Goal: Task Accomplishment & Management: Use online tool/utility

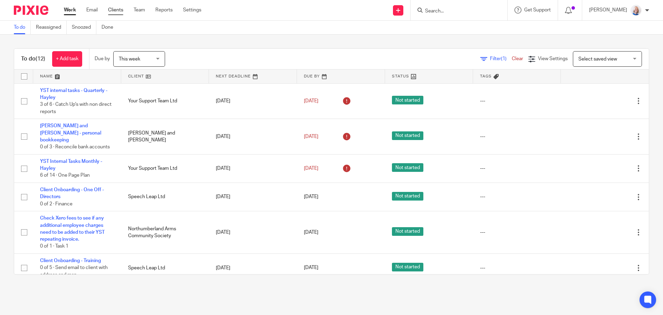
click at [115, 9] on link "Clients" at bounding box center [115, 10] width 15 height 7
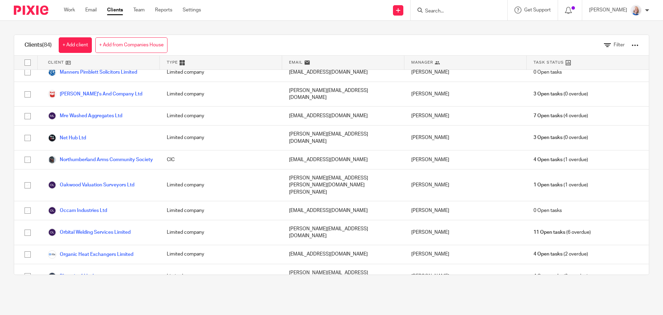
scroll to position [1243, 0]
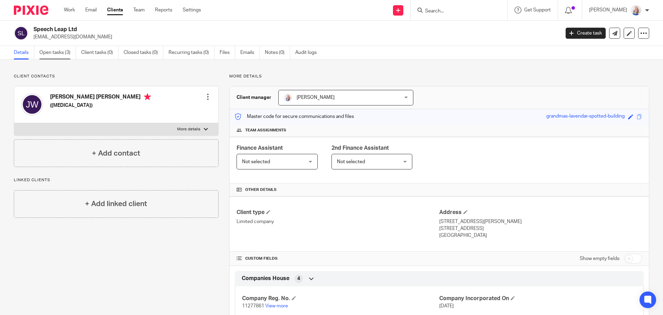
click at [69, 50] on link "Open tasks (3)" at bounding box center [57, 52] width 37 height 13
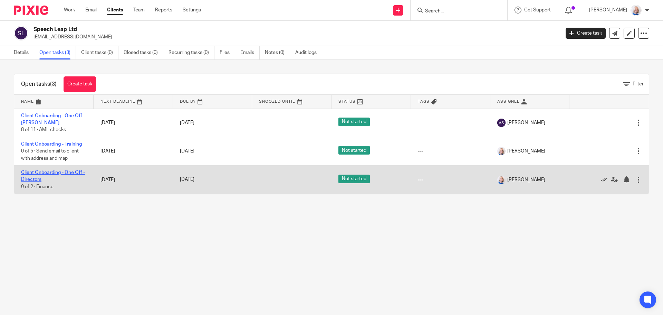
click at [49, 172] on link "Client Onboarding - One Off - Directors" at bounding box center [53, 176] width 64 height 12
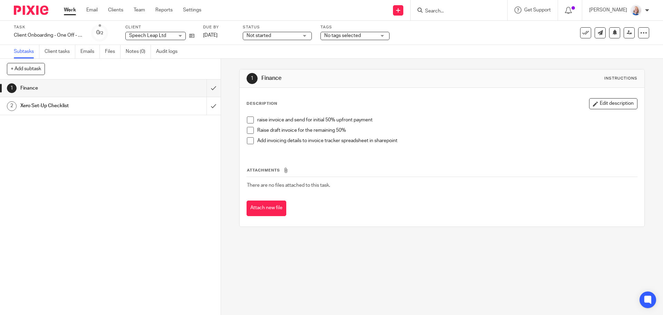
click at [249, 120] on span at bounding box center [250, 119] width 7 height 7
click at [248, 130] on span at bounding box center [250, 130] width 7 height 7
click at [247, 138] on span at bounding box center [250, 140] width 7 height 7
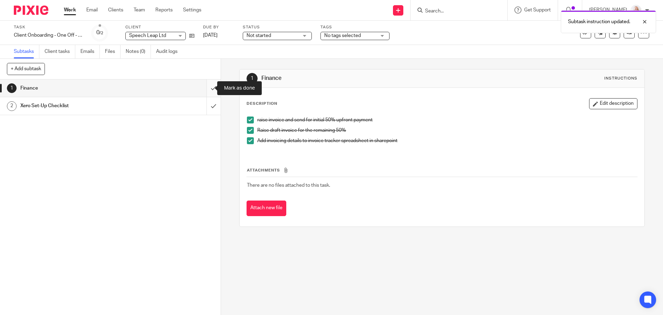
click at [205, 88] on input "submit" at bounding box center [110, 87] width 221 height 17
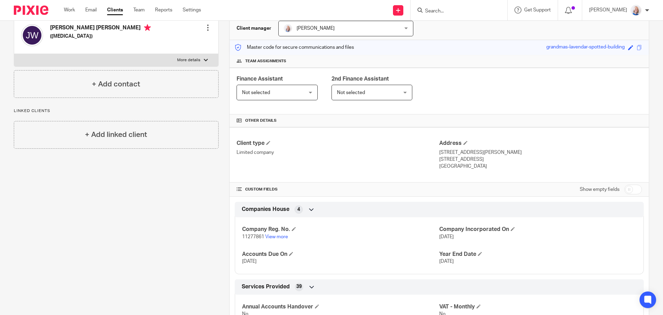
scroll to position [35, 0]
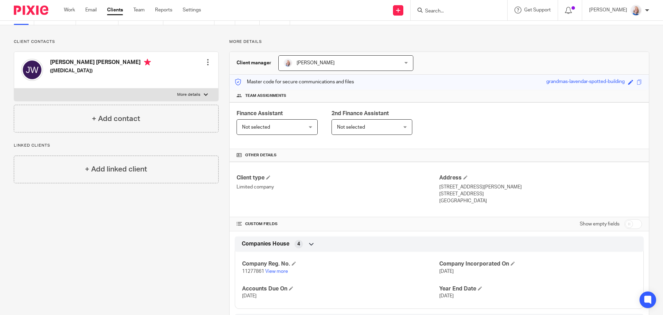
click at [152, 67] on div "[PERSON_NAME] [PERSON_NAME] ([MEDICAL_DATA]) Edit contact Create client from co…" at bounding box center [116, 70] width 204 height 37
click at [196, 95] on p "More details" at bounding box center [188, 95] width 23 height 6
click at [14, 88] on input "More details" at bounding box center [14, 88] width 0 height 0
checkbox input "true"
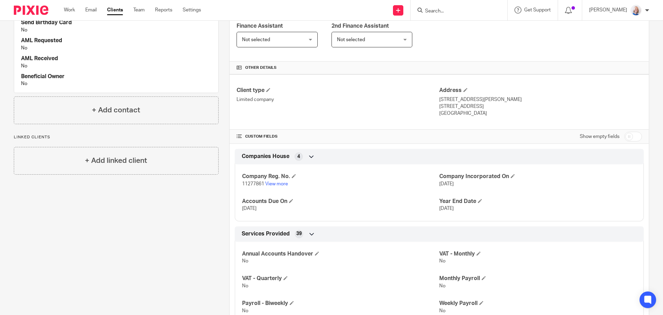
scroll to position [138, 0]
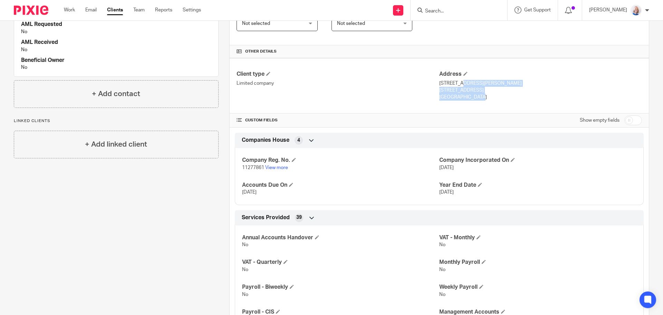
drag, startPoint x: 461, startPoint y: 96, endPoint x: 437, endPoint y: 85, distance: 26.9
click at [439, 85] on div "Address [STREET_ADDRESS][PERSON_NAME] [STREET_ADDRESS] [GEOGRAPHIC_DATA]" at bounding box center [540, 85] width 203 height 30
copy div "[STREET_ADDRESS][PERSON_NAME]"
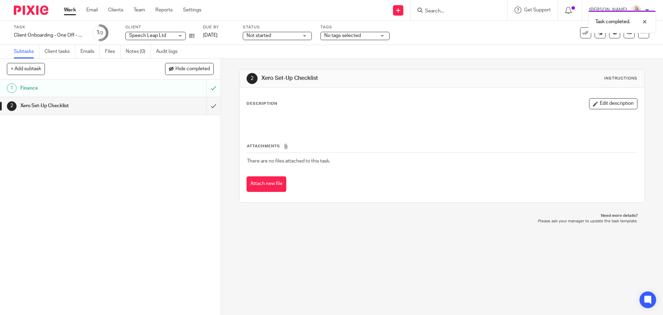
click at [135, 111] on link "2 Xero Set-Up Checklist" at bounding box center [103, 105] width 206 height 17
